Goal: Task Accomplishment & Management: Manage account settings

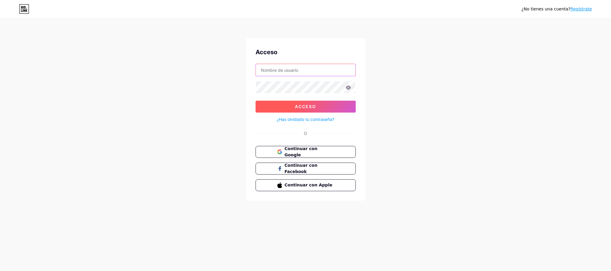
type input "[EMAIL_ADDRESS][DOMAIN_NAME]"
click at [335, 104] on button "Acceso" at bounding box center [306, 107] width 100 height 12
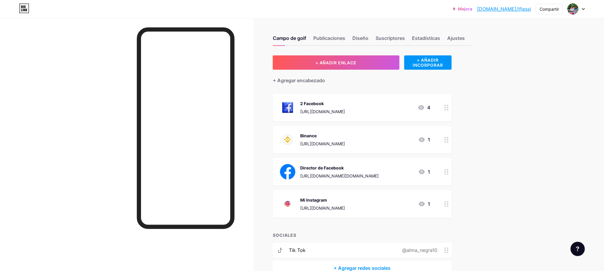
click at [424, 108] on icon at bounding box center [421, 107] width 6 height 5
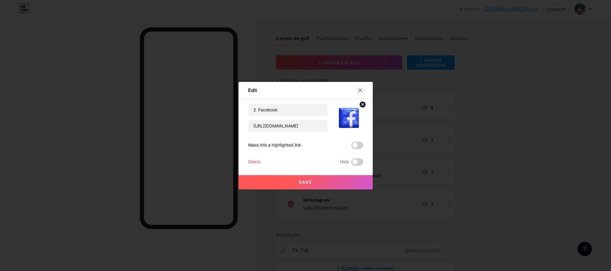
click at [361, 89] on icon at bounding box center [360, 90] width 5 height 5
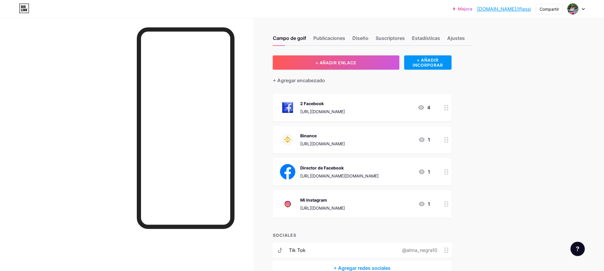
click at [503, 112] on div "Mejora [DOMAIN_NAME]/lfjess... [DOMAIN_NAME]/lfjessi Compartir Cambiar de cuent…" at bounding box center [302, 152] width 604 height 305
